Goal: Information Seeking & Learning: Understand process/instructions

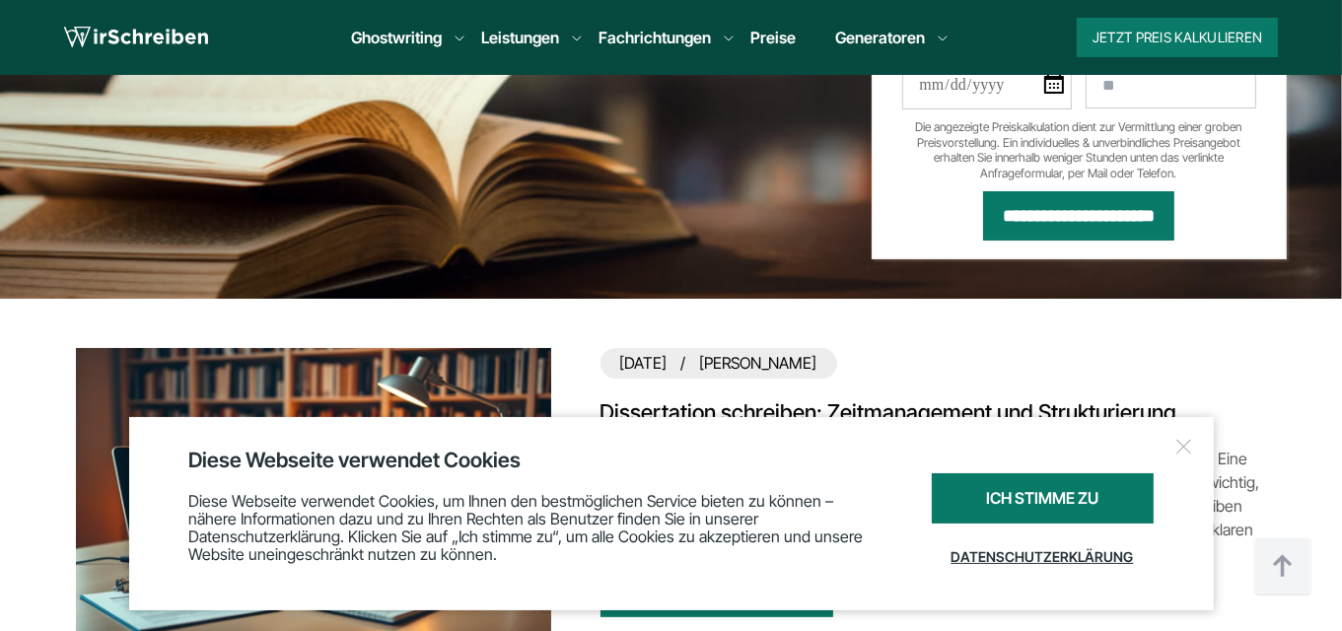
scroll to position [743, 0]
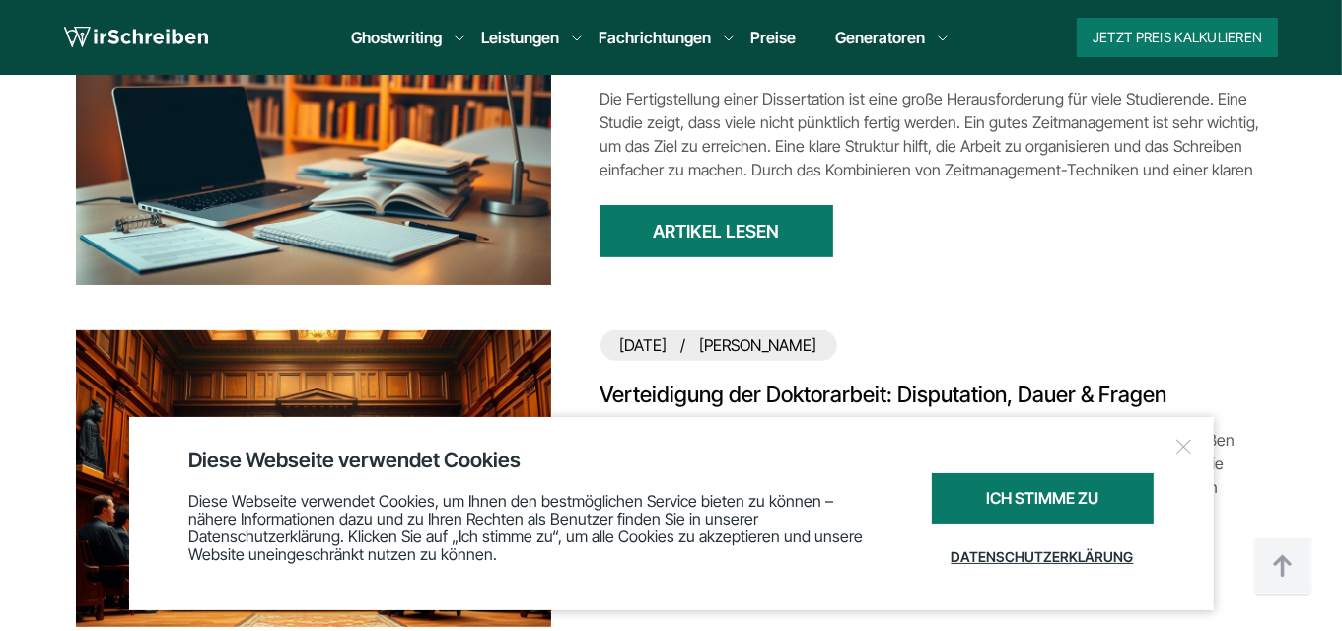
click at [1178, 447] on div at bounding box center [1185, 447] width 20 height 20
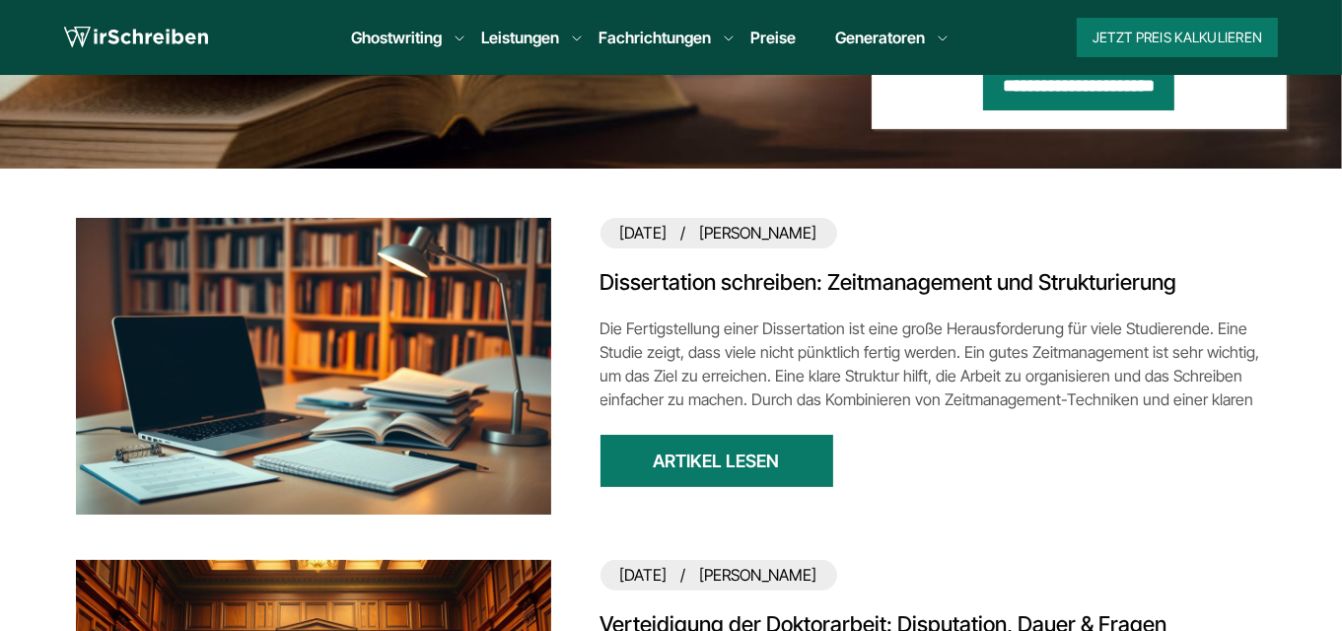
scroll to position [0, 0]
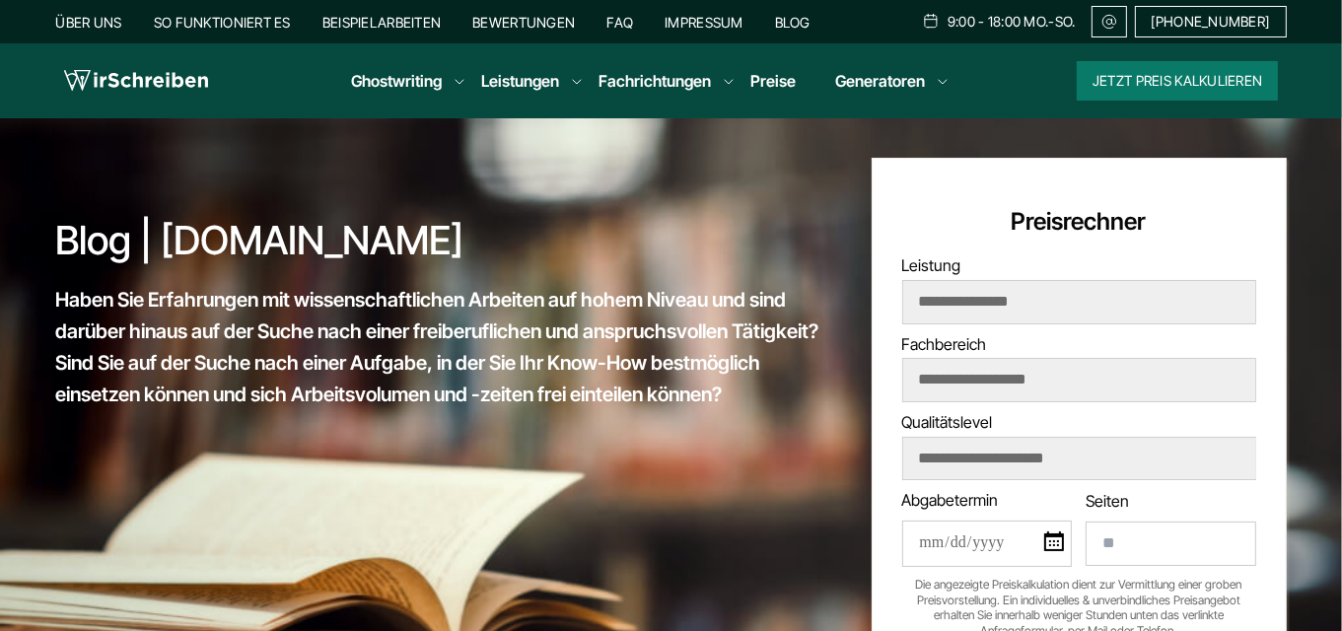
click at [254, 34] on div "Über uns So funktioniert es Beispielarbeiten Bewertungen FAQ Impressum Blog 9:0…" at bounding box center [671, 22] width 1231 height 32
click at [257, 28] on link "So funktioniert es" at bounding box center [222, 22] width 137 height 17
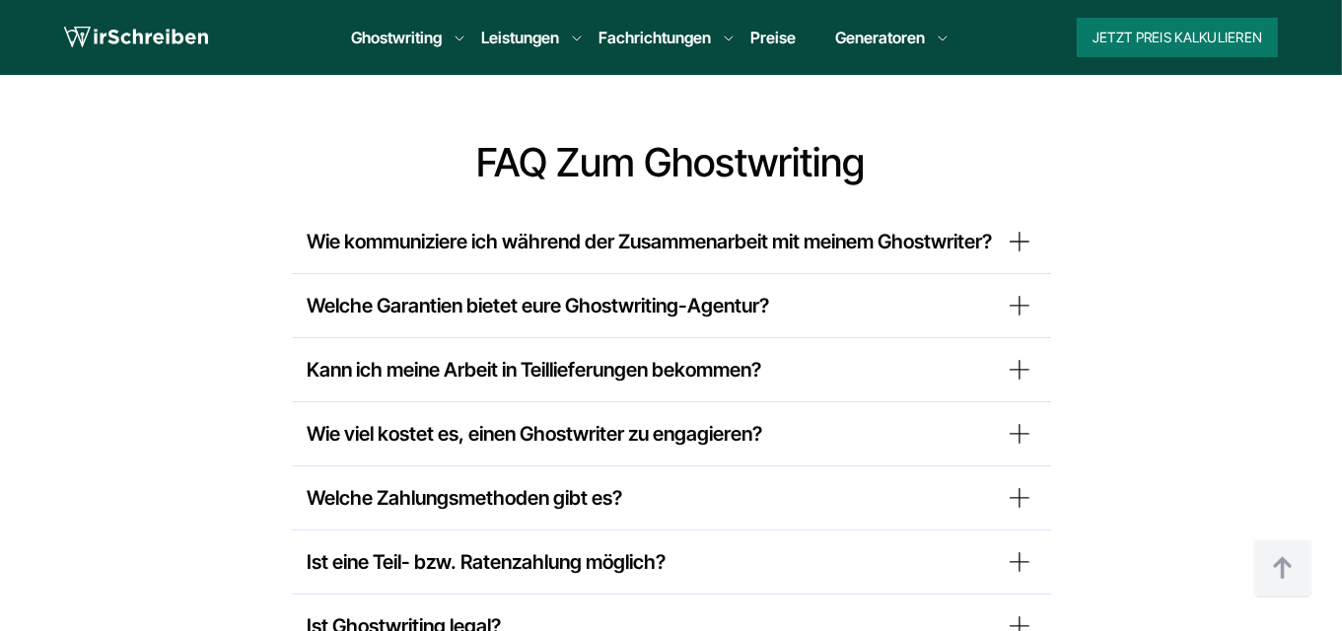
scroll to position [5464, 0]
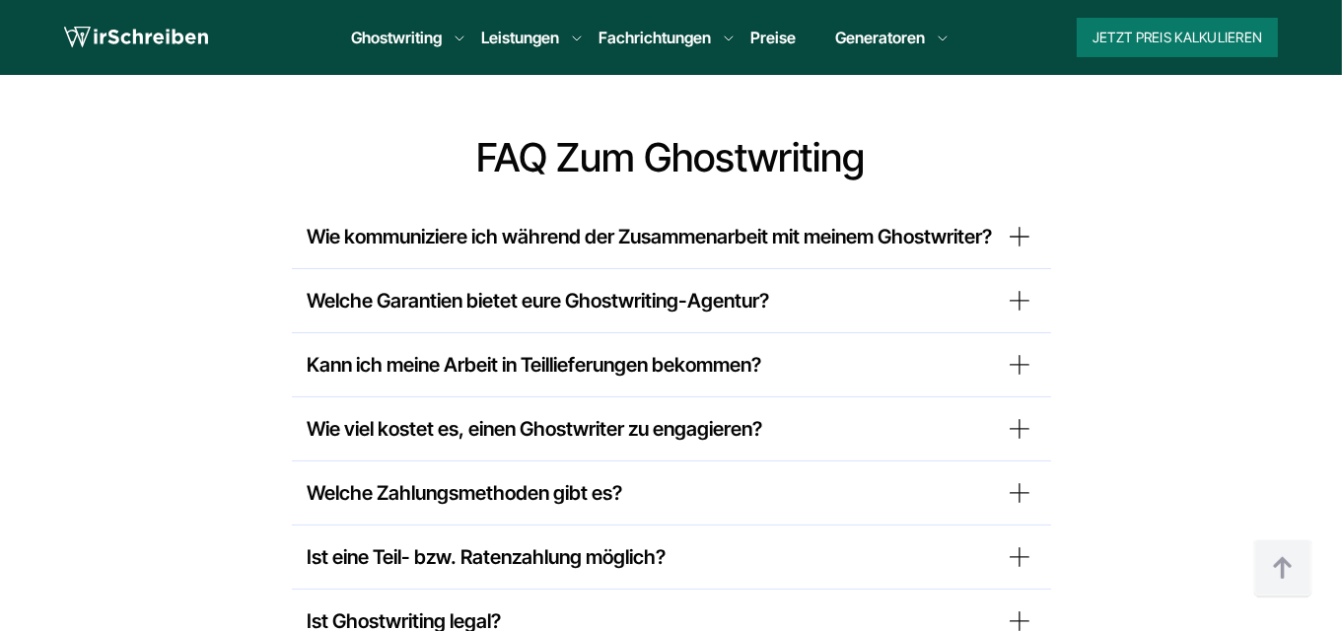
click at [727, 413] on summary "Wie viel kostet es, einen Ghostwriter zu engagieren?" at bounding box center [672, 429] width 728 height 32
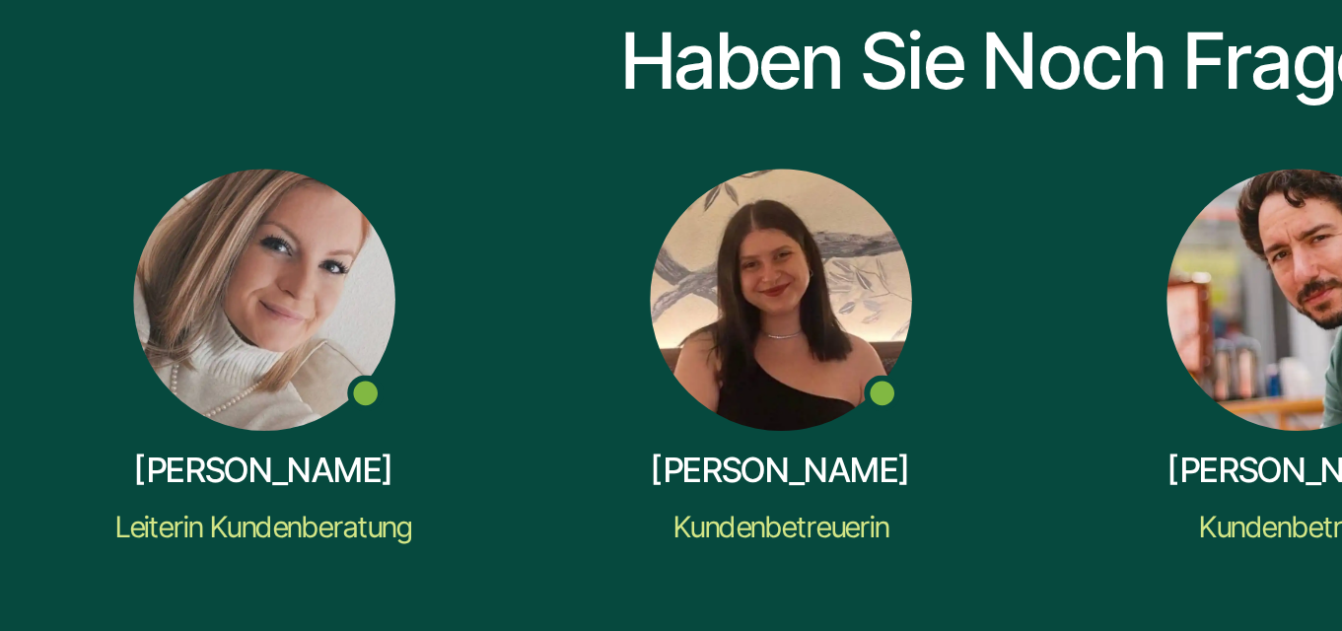
scroll to position [6378, 0]
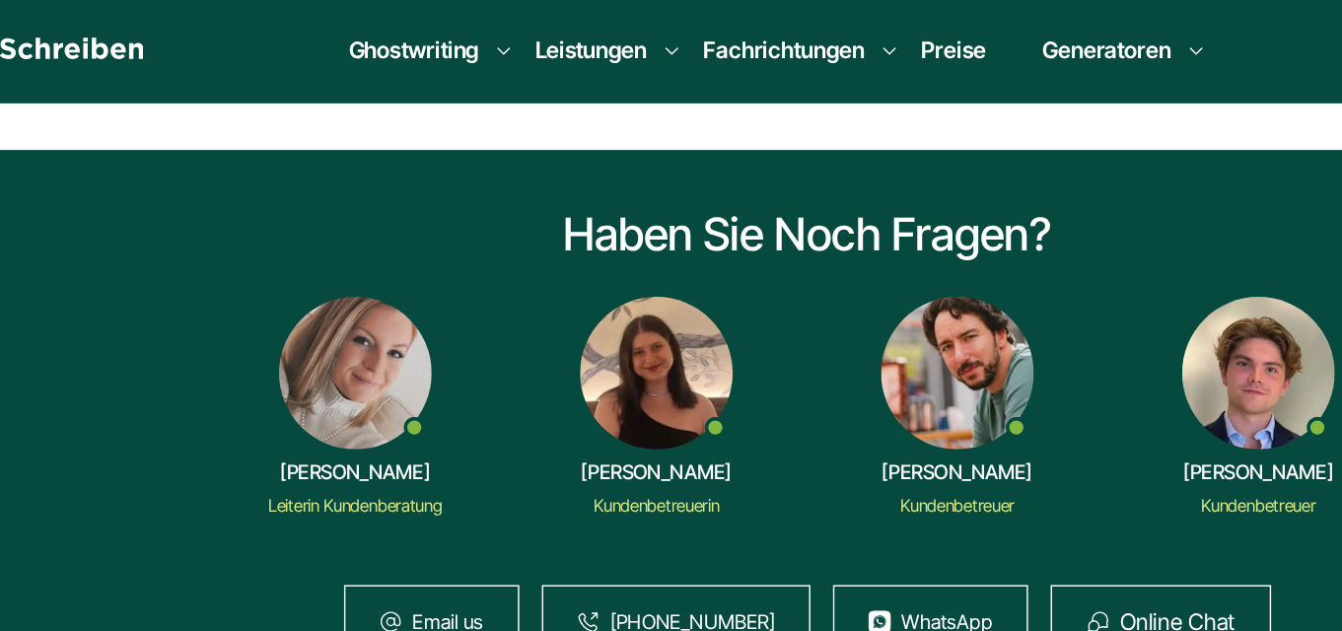
click at [759, 348] on div "Kundenbetreuer" at bounding box center [777, 356] width 80 height 16
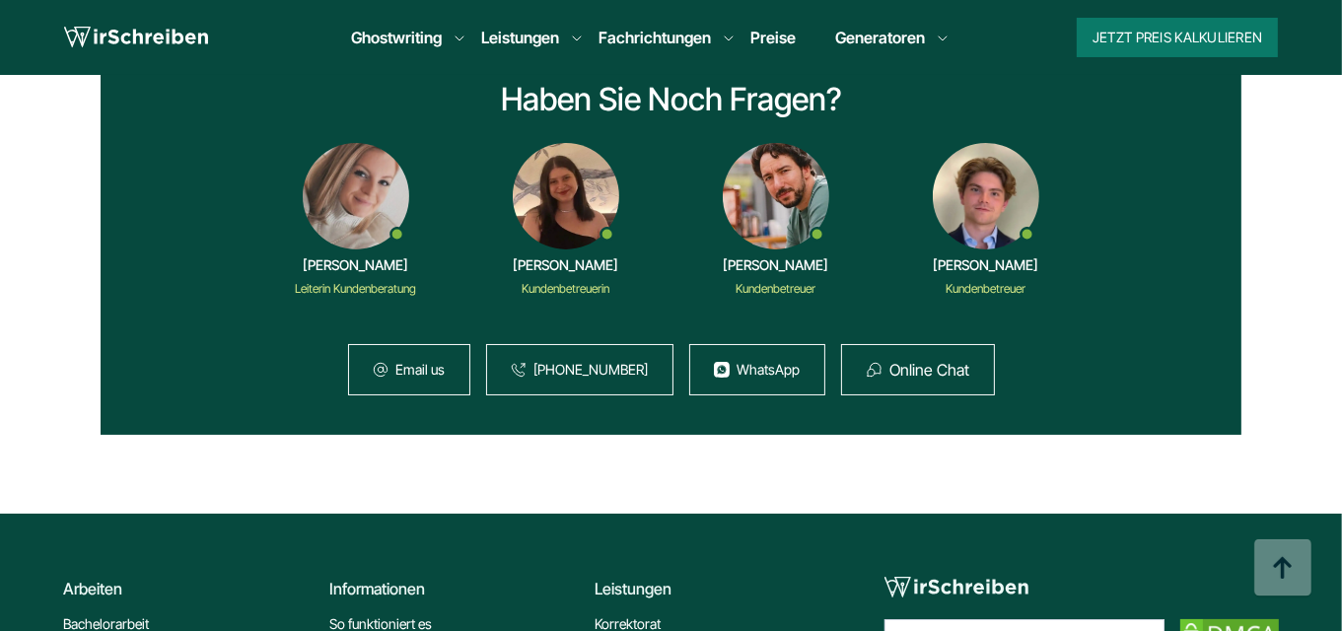
scroll to position [6448, 0]
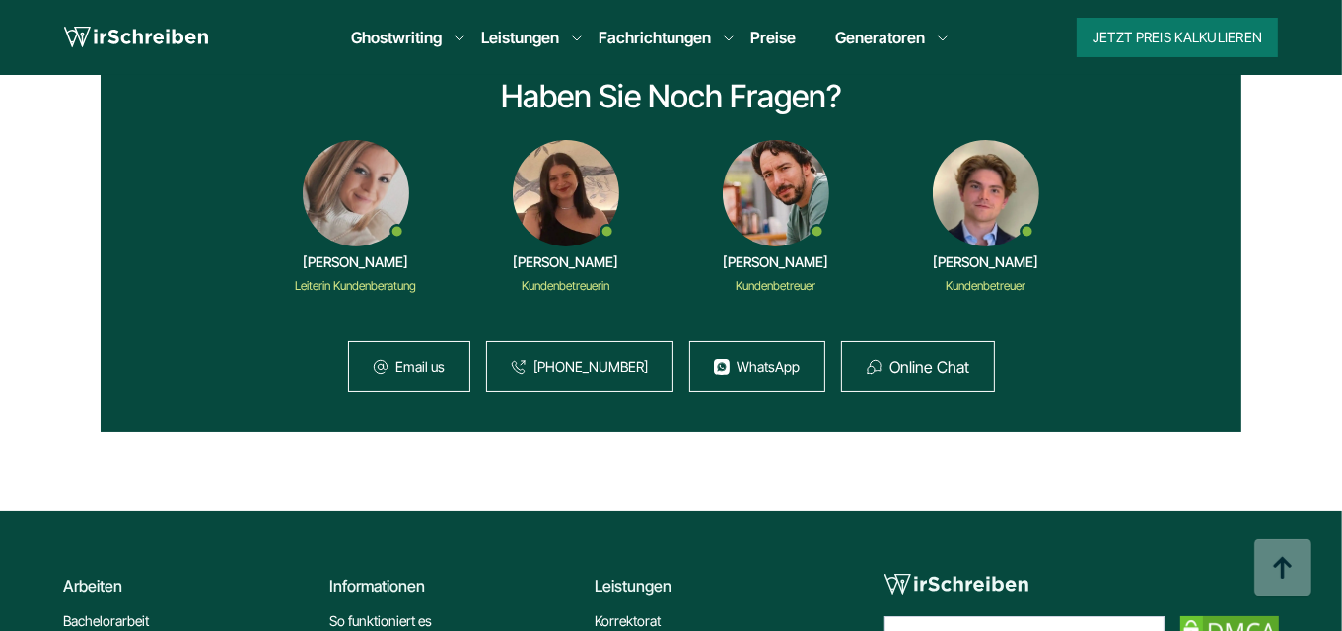
click at [869, 359] on icon at bounding box center [874, 367] width 17 height 16
click at [928, 358] on button "Online Chat" at bounding box center [931, 367] width 80 height 18
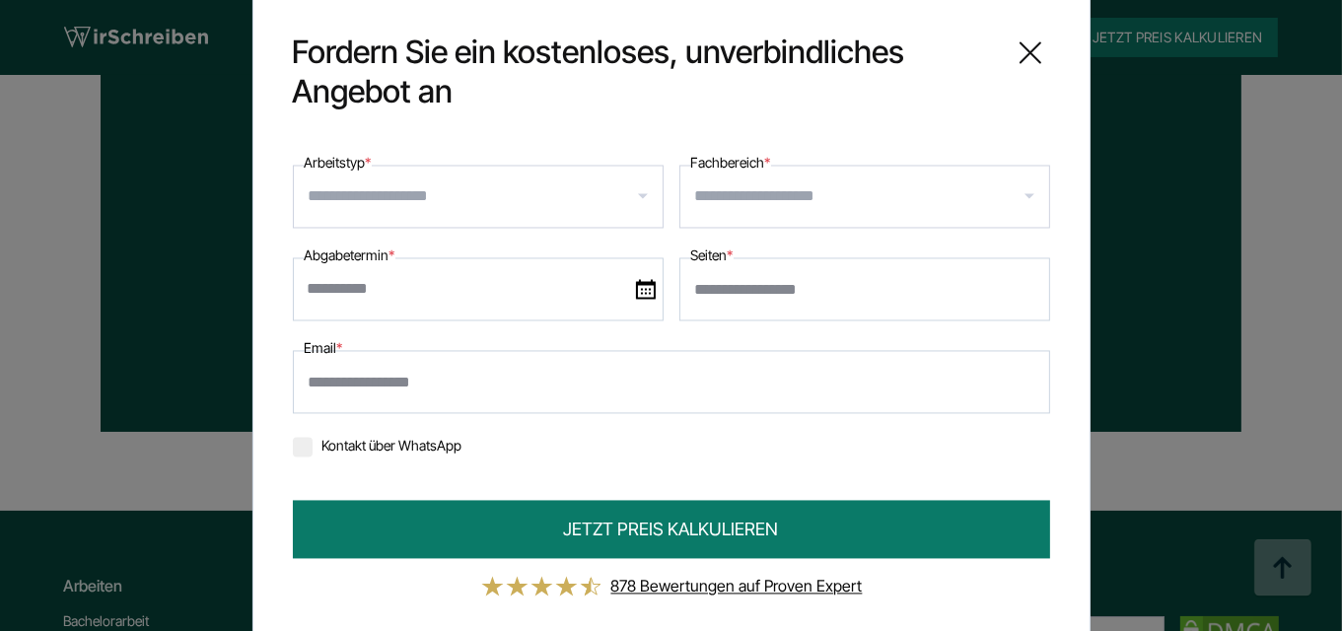
click at [1021, 58] on icon at bounding box center [1031, 53] width 20 height 20
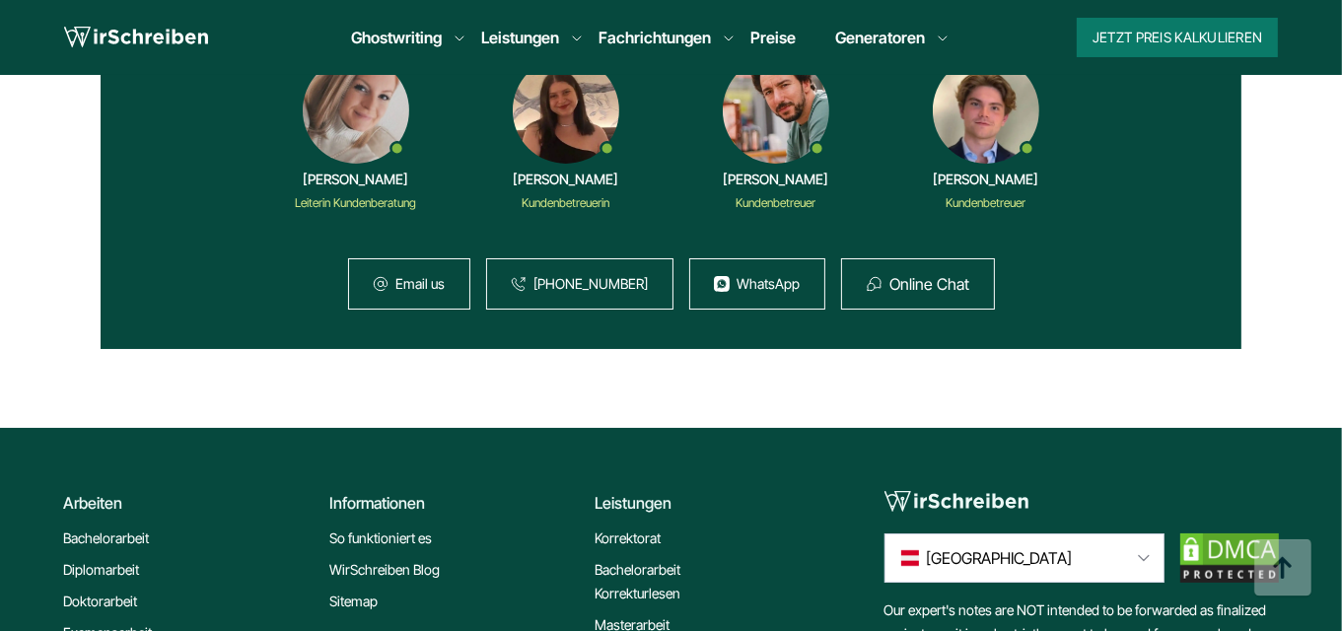
scroll to position [6545, 0]
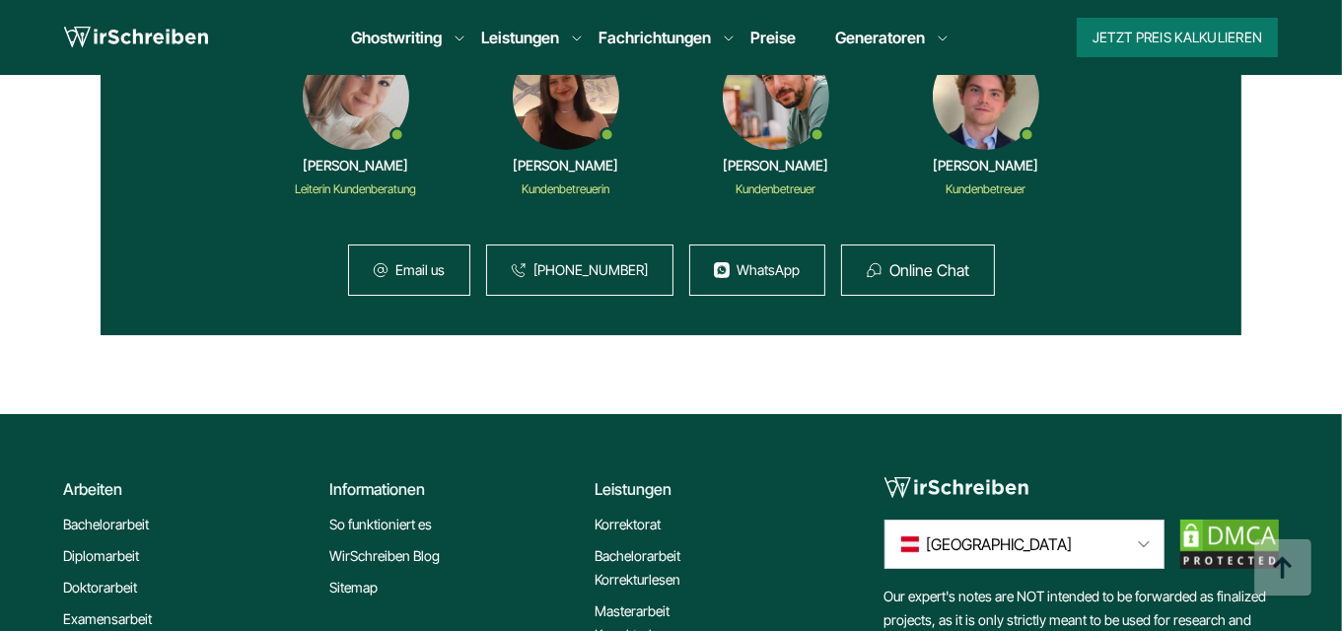
click at [1063, 529] on div "[GEOGRAPHIC_DATA]" at bounding box center [1025, 544] width 278 height 47
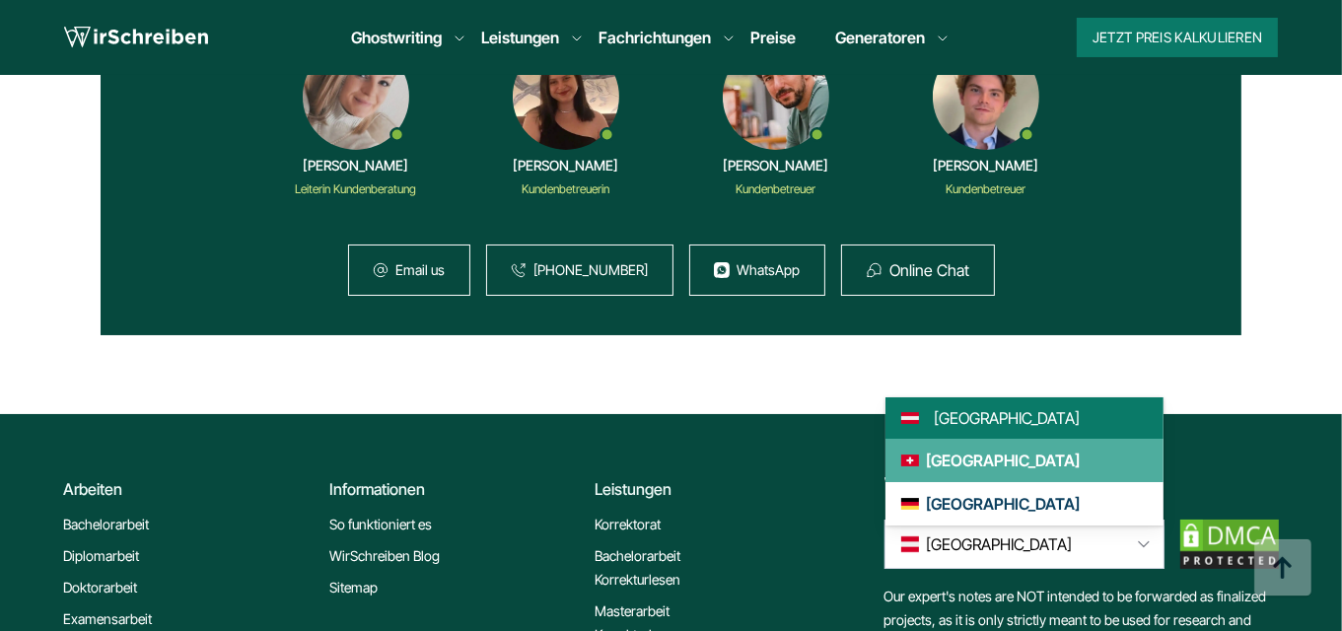
click at [988, 439] on link "[GEOGRAPHIC_DATA]" at bounding box center [1025, 460] width 278 height 43
